Goal: Task Accomplishment & Management: Complete application form

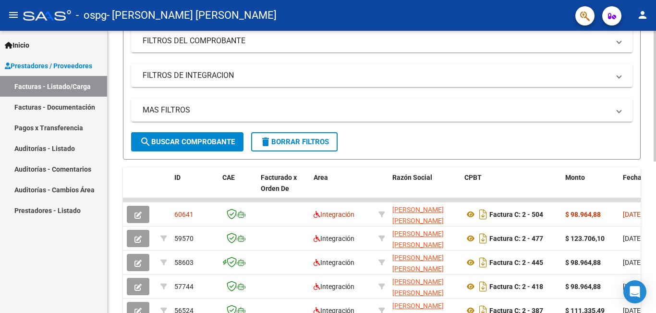
scroll to position [171, 0]
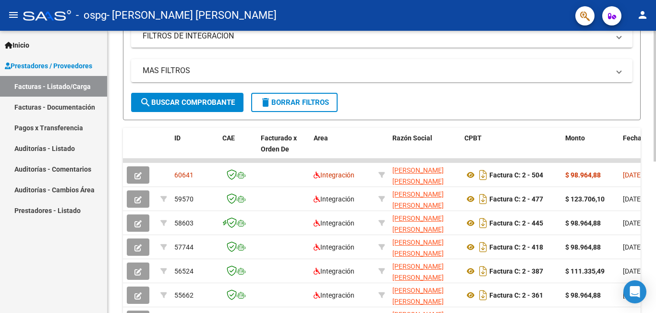
click at [656, 197] on div at bounding box center [655, 177] width 2 height 131
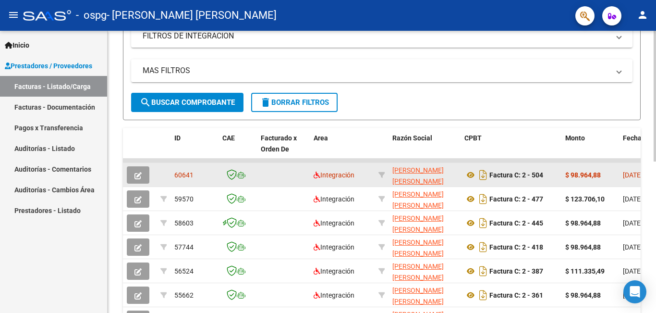
click at [133, 175] on button "button" at bounding box center [138, 174] width 23 height 17
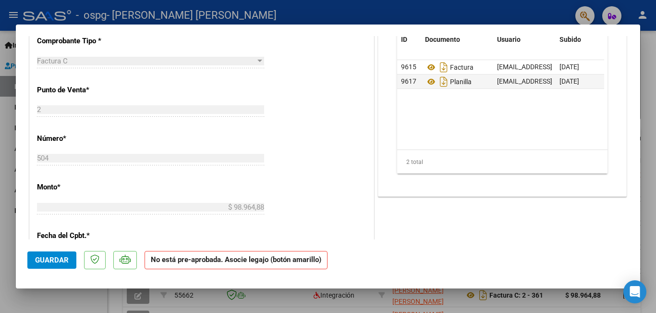
scroll to position [349, 0]
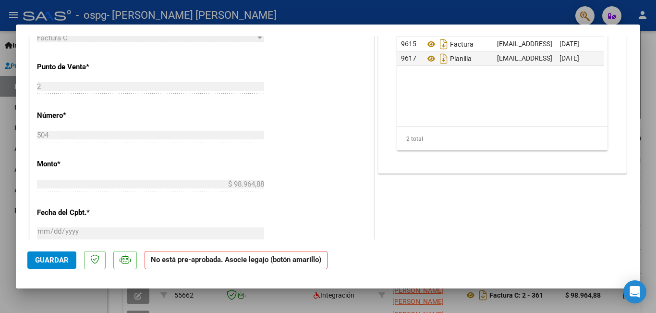
drag, startPoint x: 627, startPoint y: 139, endPoint x: 621, endPoint y: 94, distance: 45.5
click at [621, 94] on mat-dialog-content "COMPROBANTE VER COMPROBANTE ESTADO: Recibida. En proceso de confirmacion/acepta…" at bounding box center [328, 137] width 625 height 203
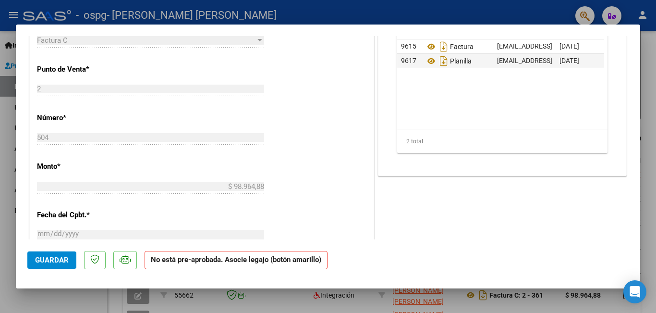
scroll to position [194, 0]
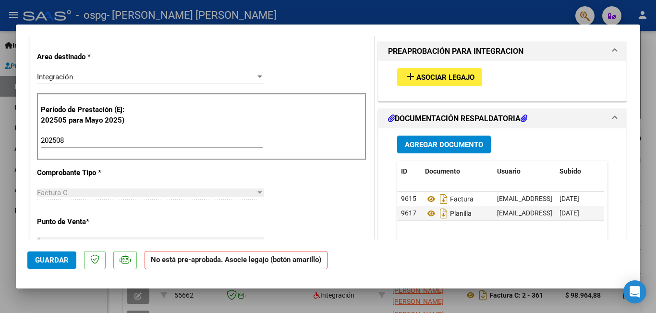
click at [471, 139] on button "Agregar Documento" at bounding box center [444, 145] width 94 height 18
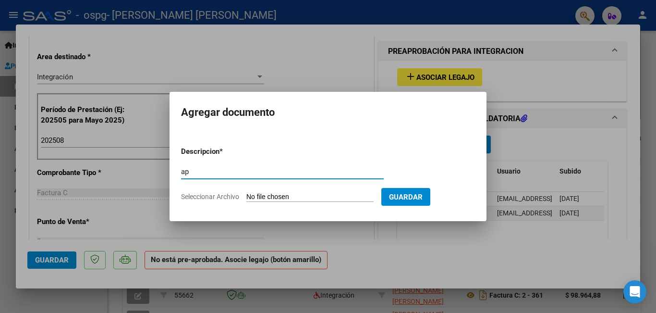
type input "a"
type input "PLANILLA NUEVA"
click at [318, 195] on input "Seleccionar Archivo" at bounding box center [310, 197] width 127 height 9
type input "C:\fakepath\[PERSON_NAME].pdf"
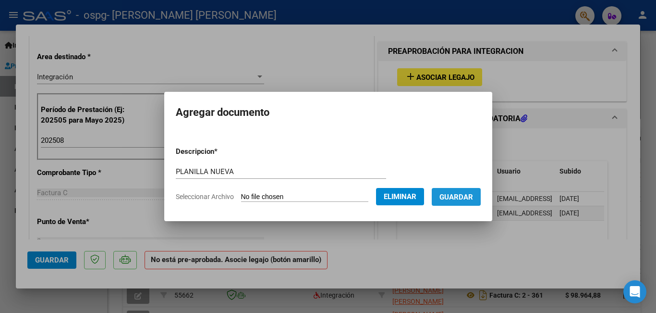
click at [455, 192] on span "Guardar" at bounding box center [457, 196] width 34 height 9
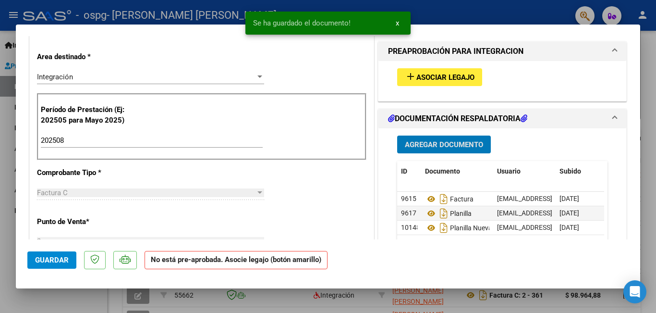
click at [58, 262] on span "Guardar" at bounding box center [52, 260] width 34 height 9
